Goal: Find specific page/section: Find specific page/section

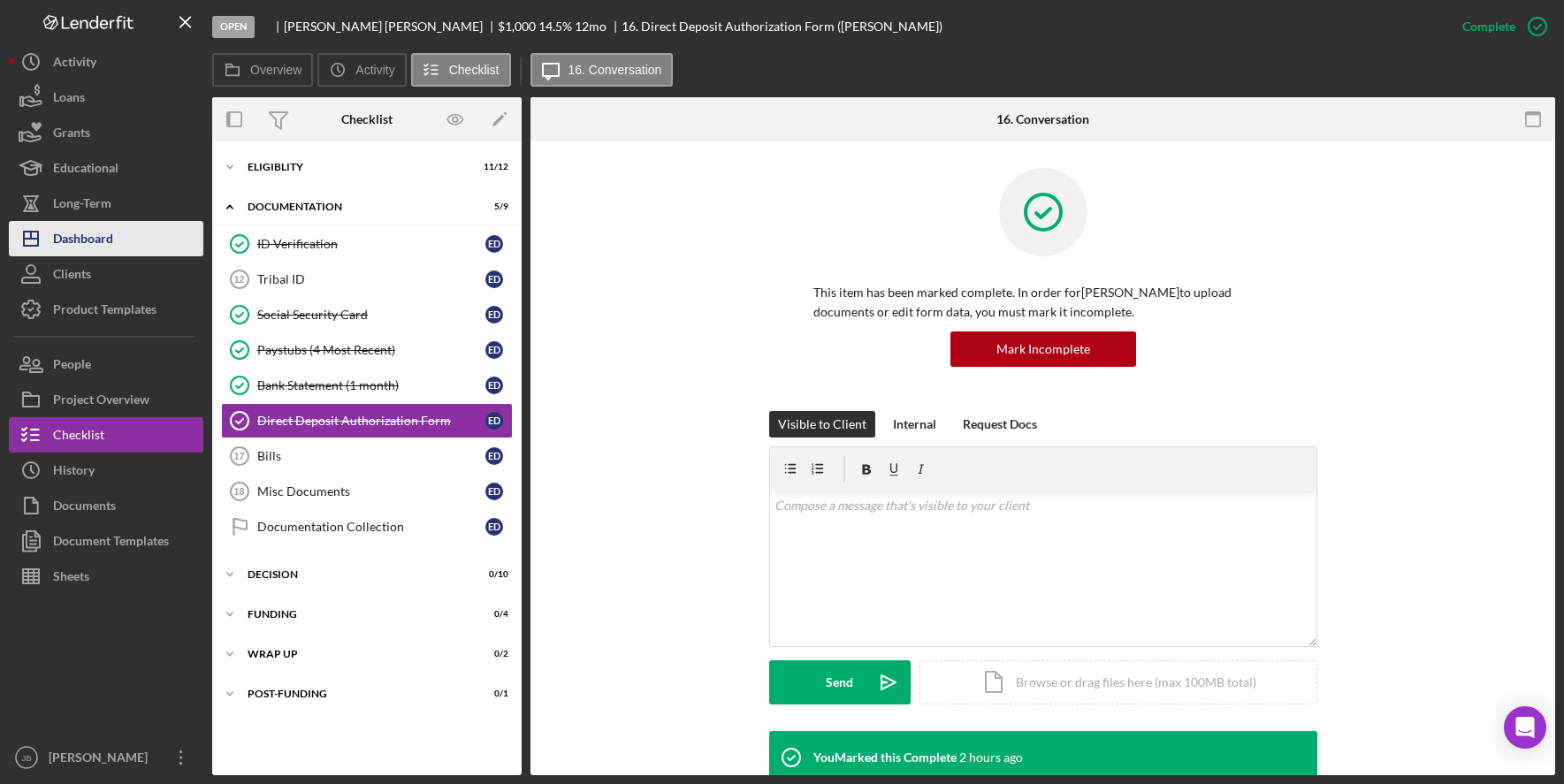
click at [136, 235] on button "Icon/Dashboard Dashboard" at bounding box center [106, 239] width 194 height 35
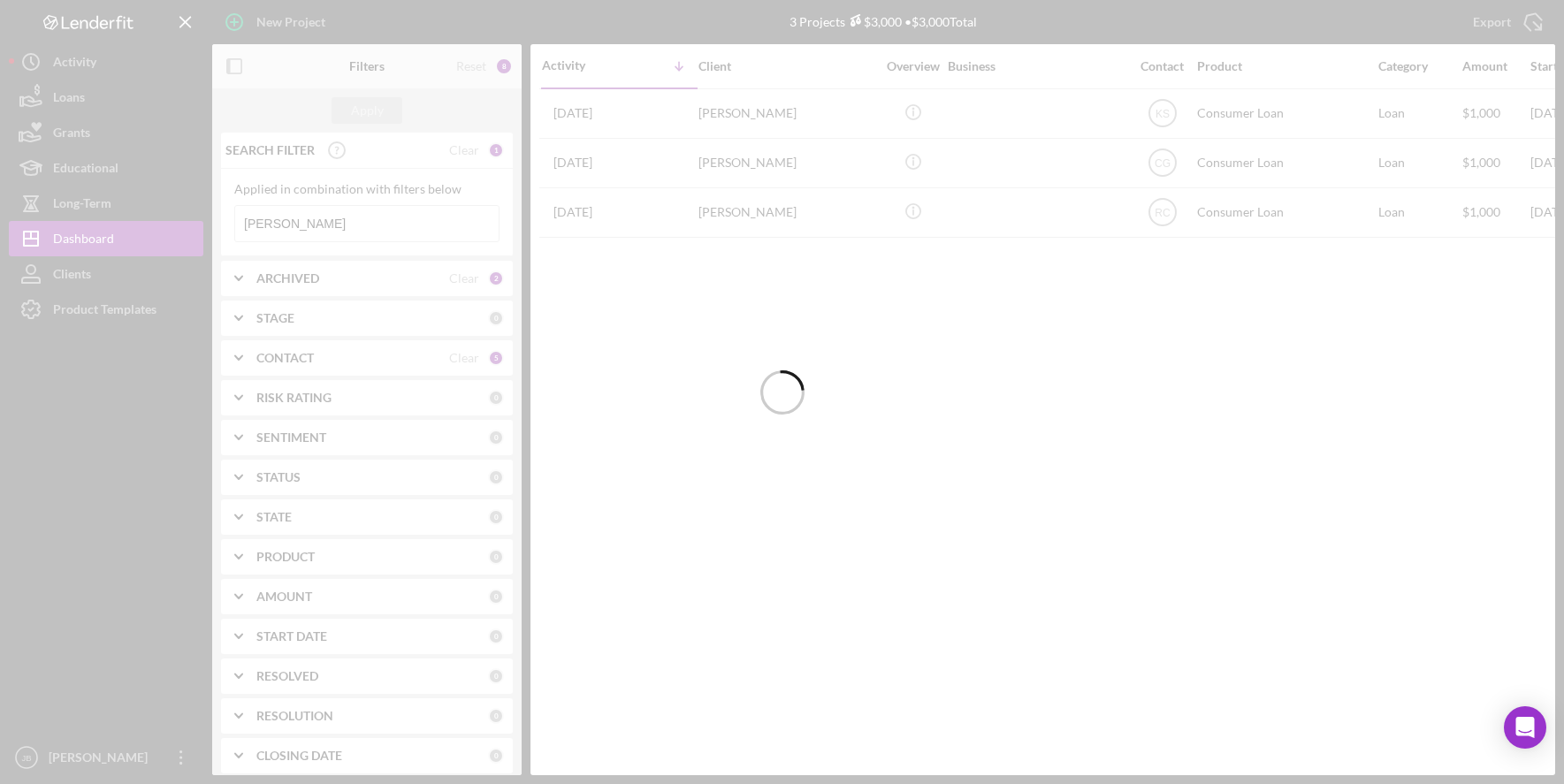
click at [305, 218] on div at bounding box center [782, 392] width 1564 height 784
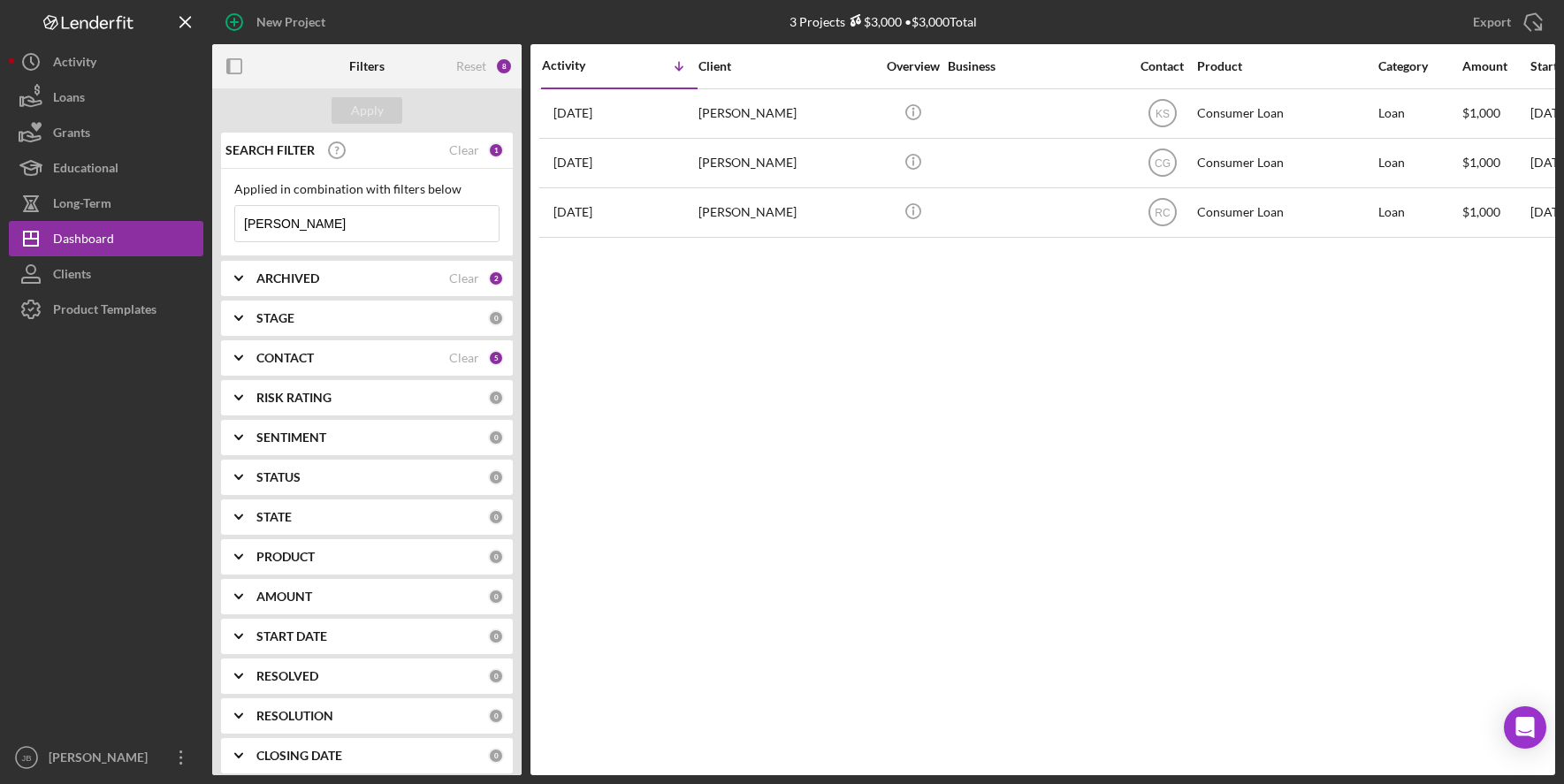
click at [337, 223] on input "[PERSON_NAME]" at bounding box center [366, 224] width 264 height 35
drag, startPoint x: 232, startPoint y: 220, endPoint x: 167, endPoint y: 214, distance: 65.3
click at [167, 214] on div "New Project 3 Projects $3,000 • $3,000 Total [PERSON_NAME] Export Icon/Export F…" at bounding box center [782, 387] width 1546 height 775
type input "[PERSON_NAME]"
click at [374, 117] on div "Apply" at bounding box center [366, 110] width 32 height 27
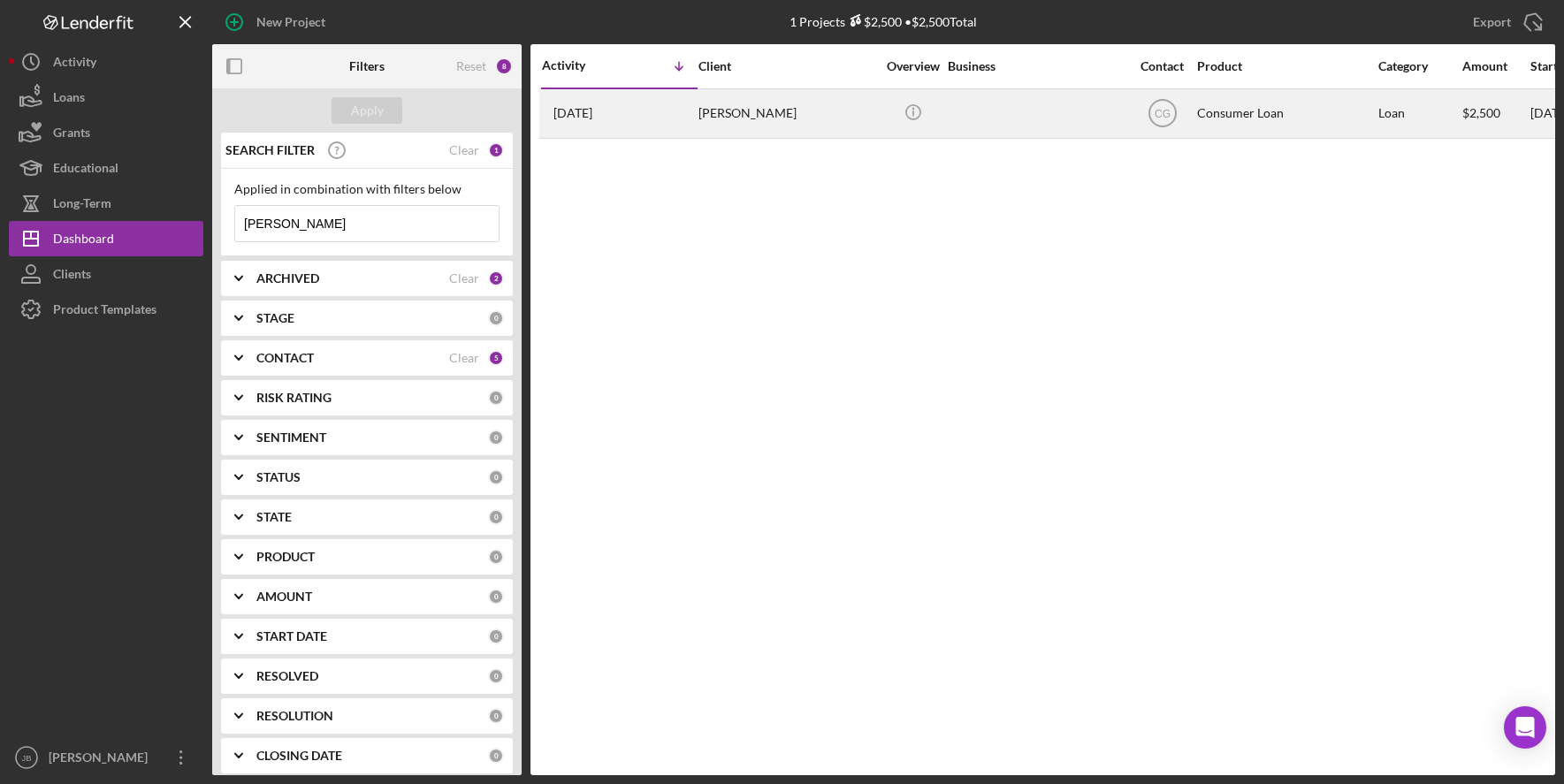
click at [779, 109] on div "[PERSON_NAME]" at bounding box center [786, 113] width 177 height 47
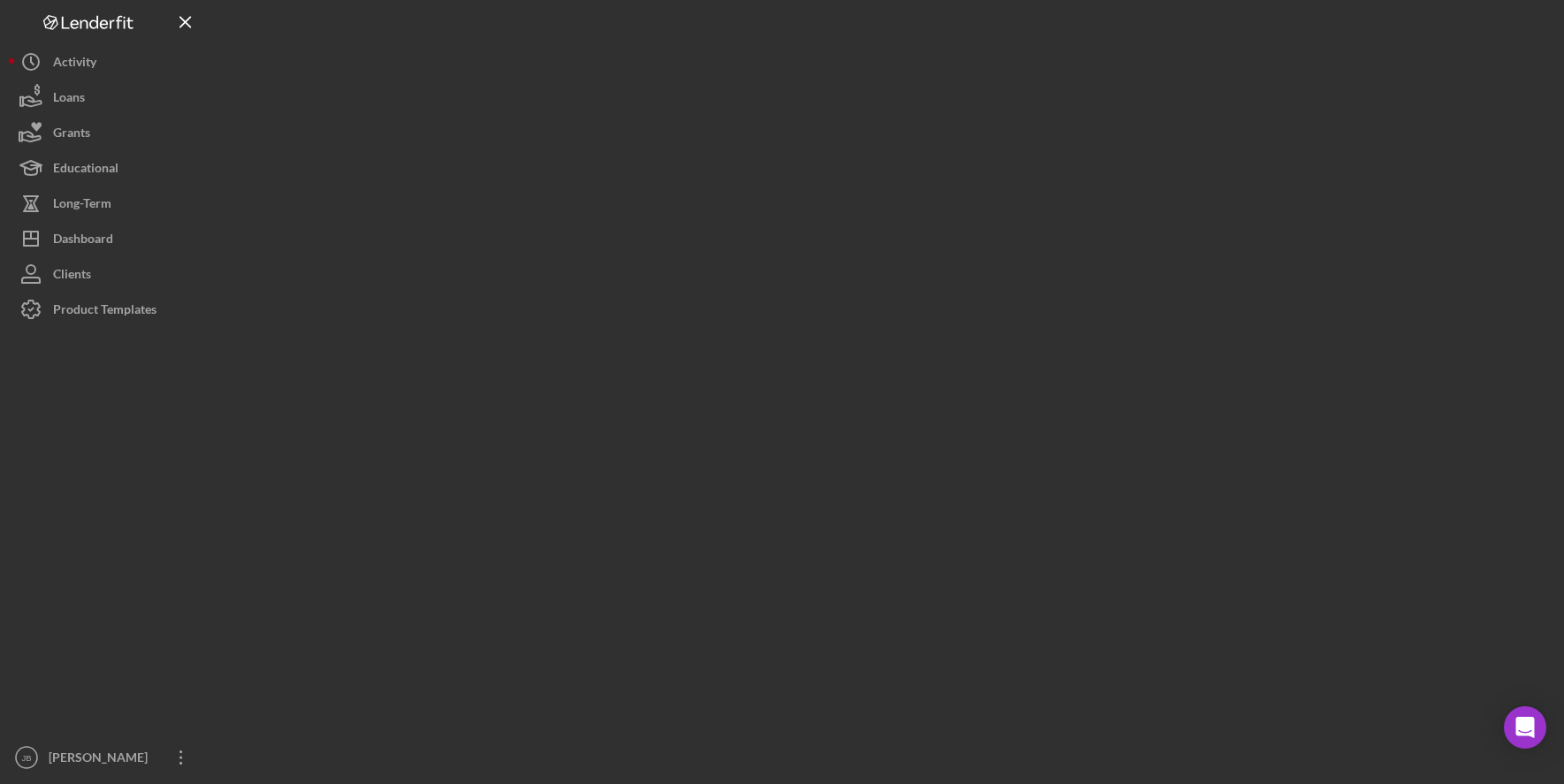
click at [779, 109] on div at bounding box center [883, 387] width 1343 height 775
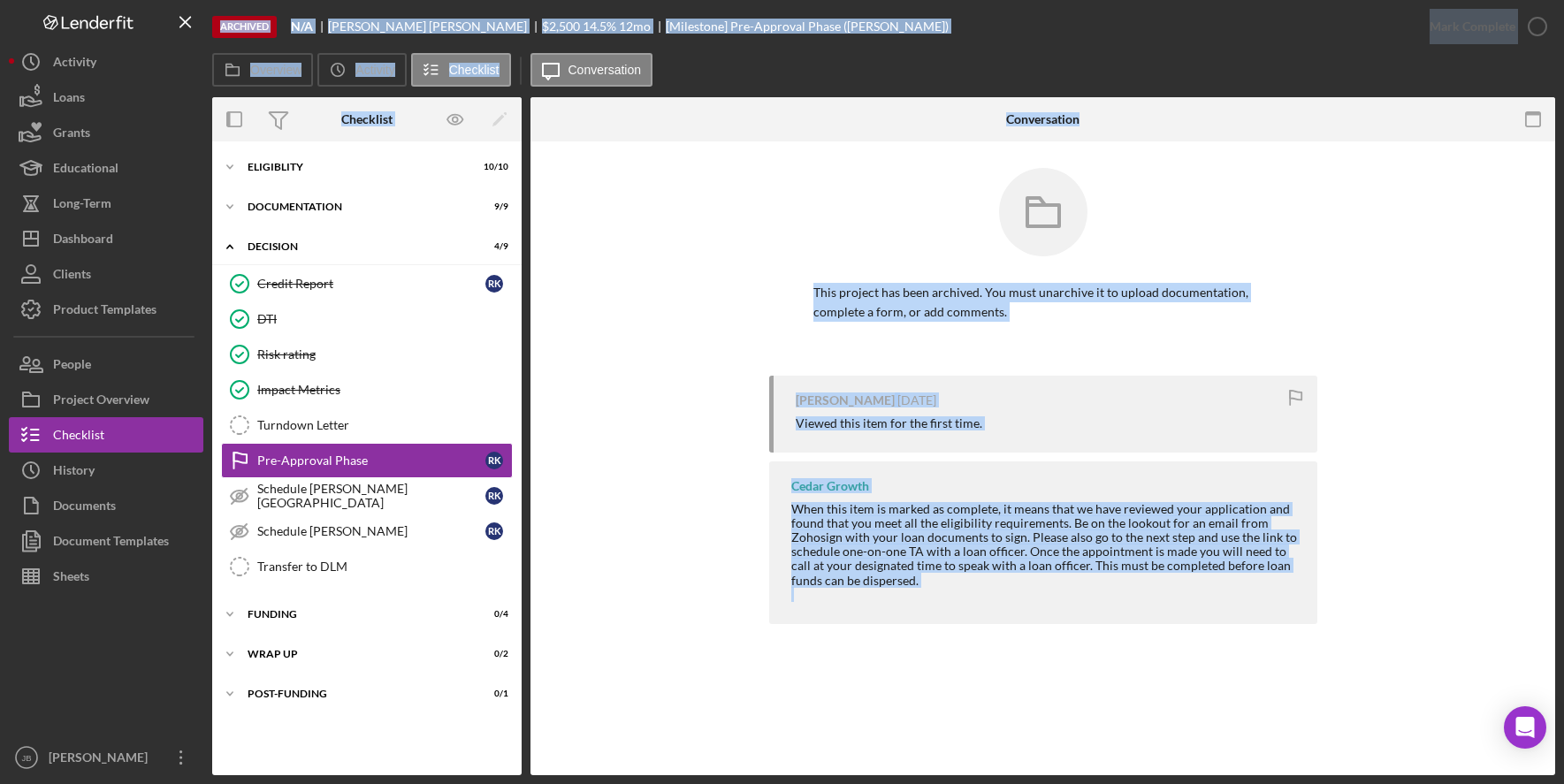
click at [736, 347] on div "This project has been archived. You must unarchive it to upload documentation, …" at bounding box center [1042, 272] width 971 height 208
